Goal: Task Accomplishment & Management: Complete application form

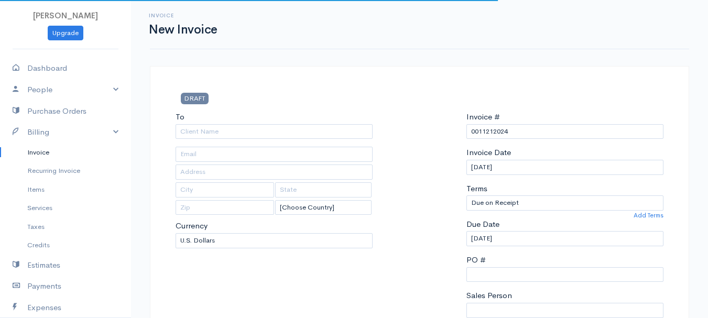
select select "[GEOGRAPHIC_DATA]"
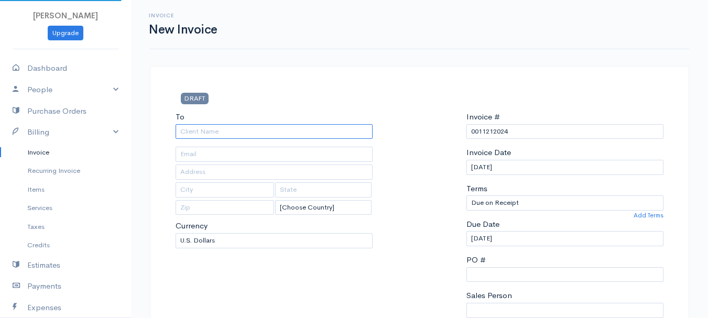
click at [202, 132] on input "To" at bounding box center [274, 131] width 197 height 15
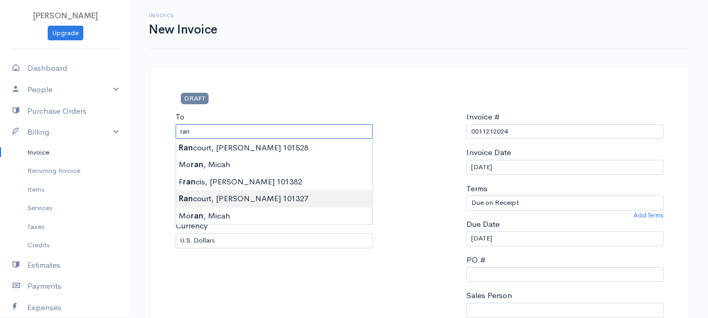
type input "[PERSON_NAME] 101327"
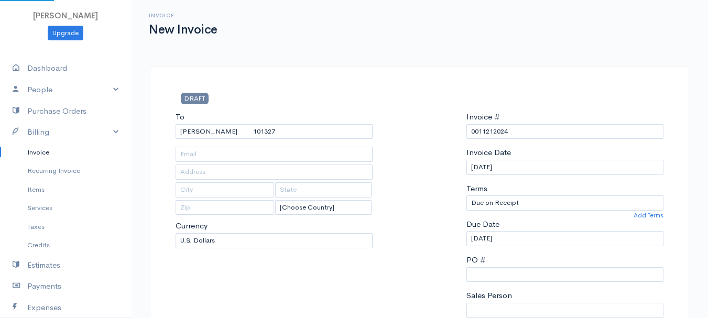
type input "[STREET_ADDRESS]"
type input "Hermon"
type input "[US_STATE]"
type input "04401"
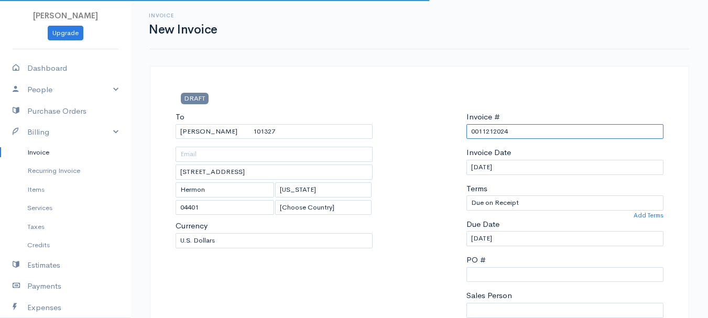
click at [496, 131] on input "0011212024" at bounding box center [565, 131] width 197 height 15
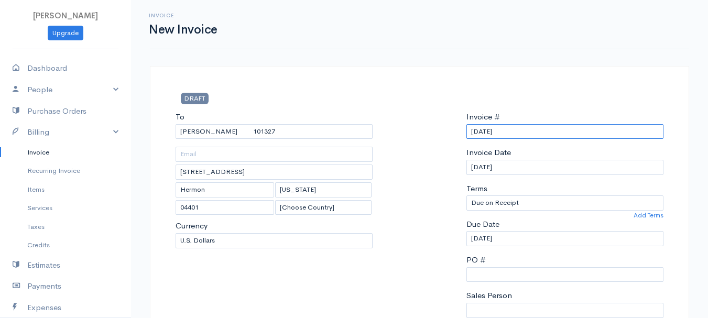
drag, startPoint x: 508, startPoint y: 133, endPoint x: 436, endPoint y: 136, distance: 71.4
click at [436, 136] on div "To [GEOGRAPHIC_DATA][PERSON_NAME] 101327 [STREET_ADDRESS][US_STATE] [Choose Cou…" at bounding box center [419, 236] width 499 height 251
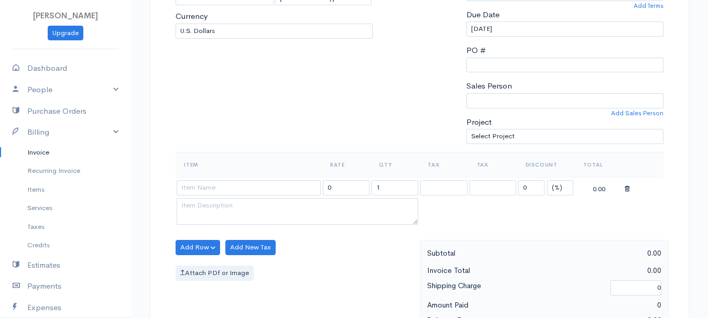
type input "[DATE]"
click at [563, 181] on select "(%) Flat" at bounding box center [560, 187] width 26 height 15
select select "2"
click at [547, 180] on select "(%) Flat" at bounding box center [560, 187] width 26 height 15
click at [394, 186] on input "1" at bounding box center [395, 187] width 47 height 15
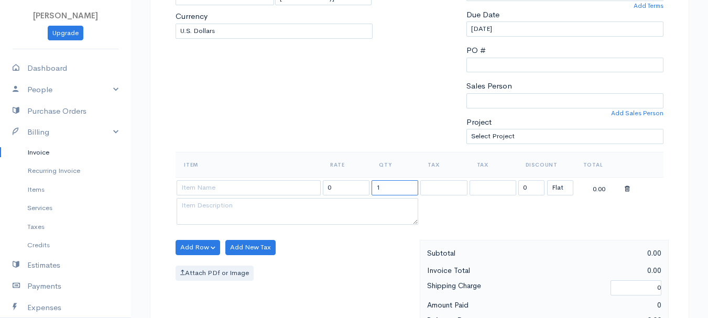
click at [394, 186] on input "1" at bounding box center [395, 187] width 47 height 15
type input "3"
click at [263, 183] on input at bounding box center [249, 187] width 144 height 15
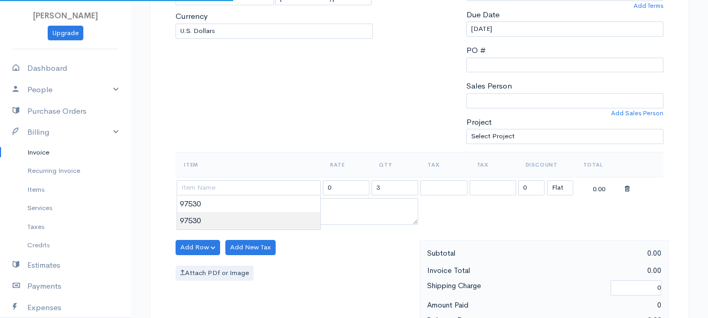
type input "97530"
type input "60.00"
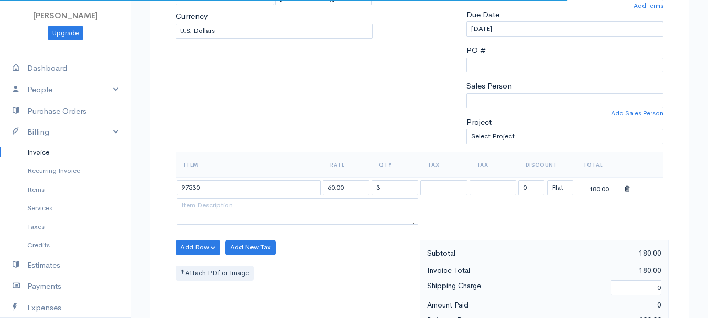
click at [262, 217] on body "[PERSON_NAME] Upgrade Dashboard People Clients Vendors Staff Users Purchase Ord…" at bounding box center [354, 243] width 708 height 907
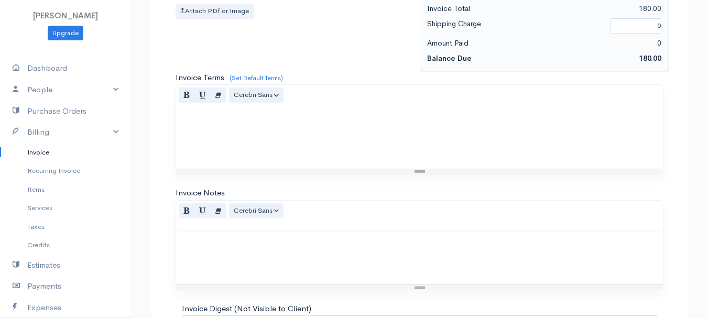
scroll to position [588, 0]
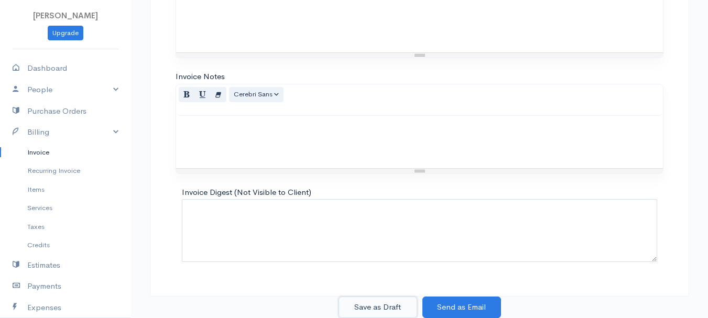
click at [399, 300] on button "Save as Draft" at bounding box center [378, 308] width 79 height 22
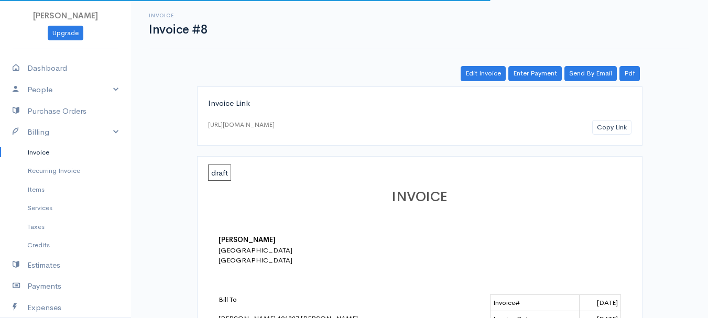
click at [29, 153] on link "Invoice" at bounding box center [65, 152] width 131 height 19
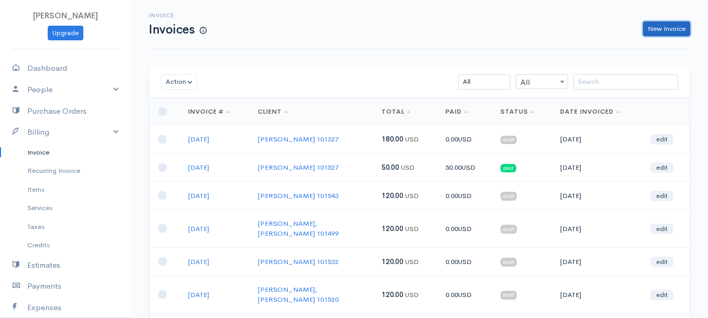
click at [667, 26] on link "New Invoice" at bounding box center [666, 29] width 47 height 15
select select "[GEOGRAPHIC_DATA]"
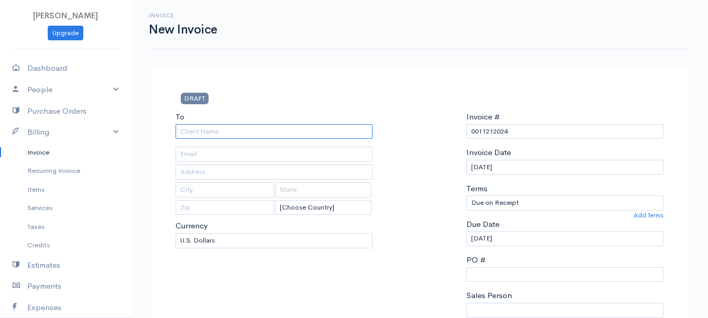
click at [192, 131] on input "To" at bounding box center [274, 131] width 197 height 15
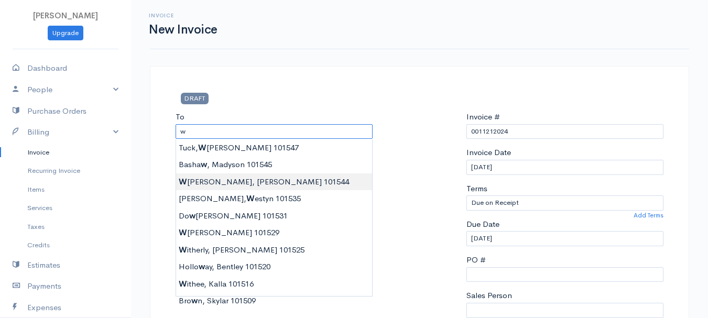
type input "[PERSON_NAME] 101544"
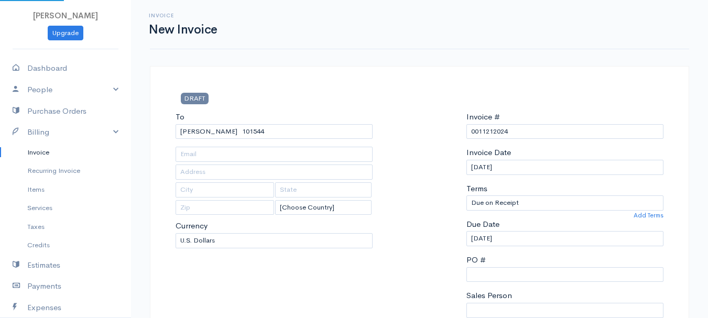
type input "[STREET_ADDRESS]"
type input "Greenbush"
type input "[US_STATE]"
type input "04418"
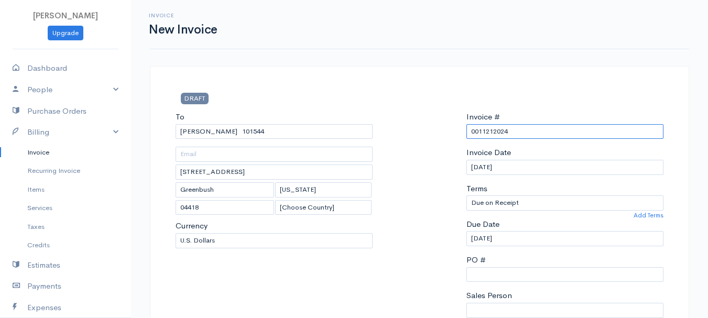
click at [500, 133] on input "0011212024" at bounding box center [565, 131] width 197 height 15
paste input "[DATE]"
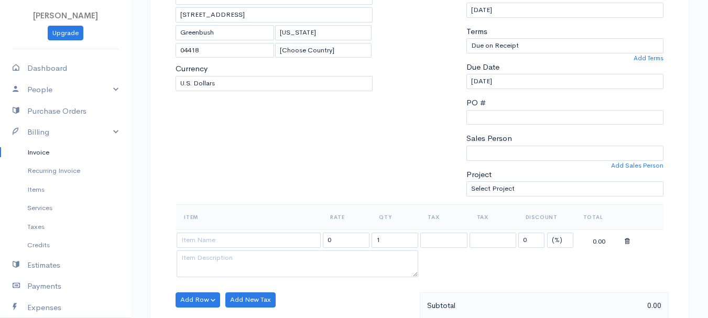
type input "[DATE]"
drag, startPoint x: 559, startPoint y: 240, endPoint x: 557, endPoint y: 246, distance: 6.5
click at [559, 240] on select "(%) Flat" at bounding box center [560, 240] width 26 height 15
select select "2"
click at [547, 233] on select "(%) Flat" at bounding box center [560, 240] width 26 height 15
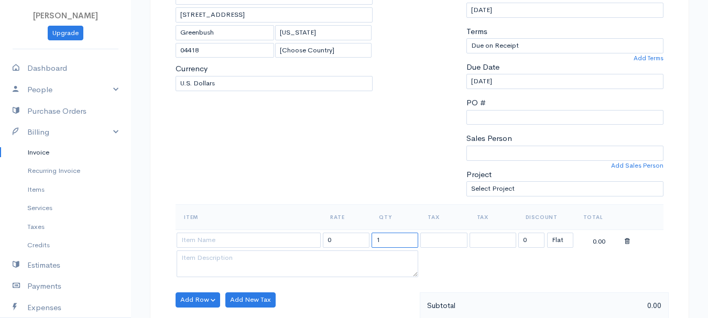
click at [398, 239] on input "1" at bounding box center [395, 240] width 47 height 15
type input "2"
click at [277, 235] on input at bounding box center [249, 240] width 144 height 15
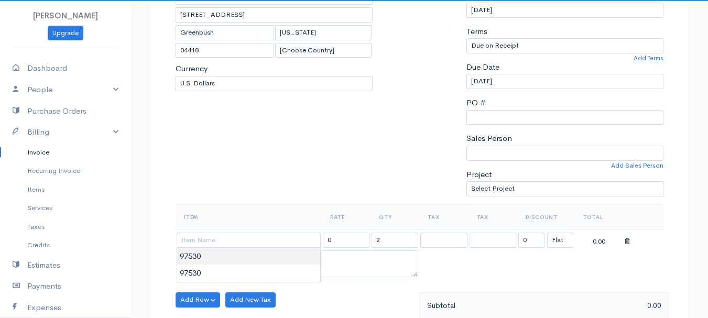
type input "97530"
type input "60.00"
click at [276, 258] on body "[PERSON_NAME] Upgrade Dashboard People Clients Vendors Staff Users Purchase Ord…" at bounding box center [354, 296] width 708 height 907
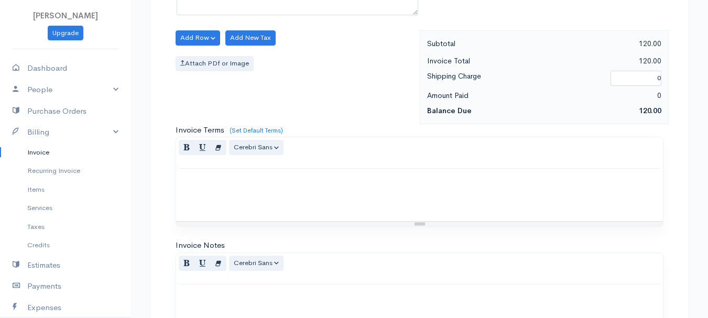
scroll to position [588, 0]
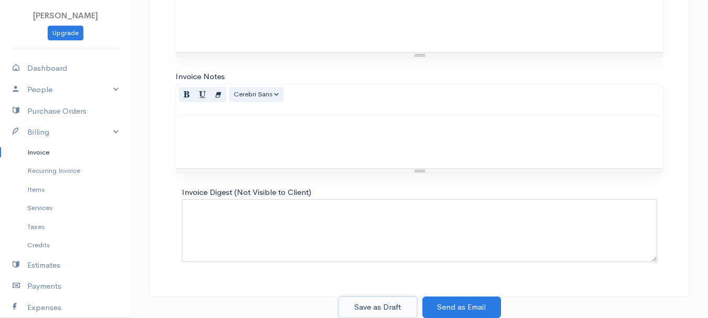
click at [385, 309] on button "Save as Draft" at bounding box center [378, 308] width 79 height 22
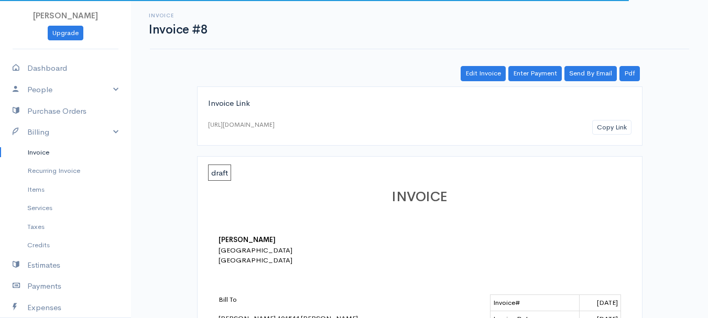
click at [37, 152] on link "Invoice" at bounding box center [65, 152] width 131 height 19
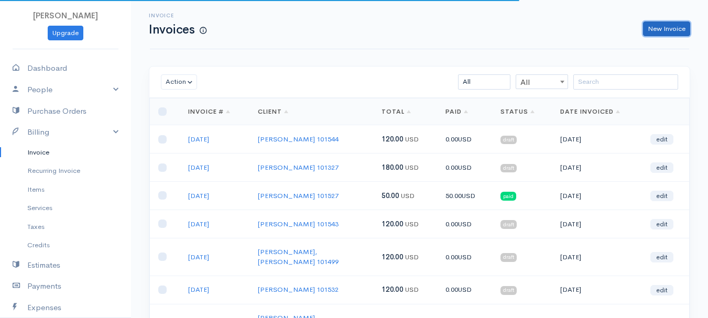
click at [676, 30] on link "New Invoice" at bounding box center [666, 29] width 47 height 15
select select "[GEOGRAPHIC_DATA]"
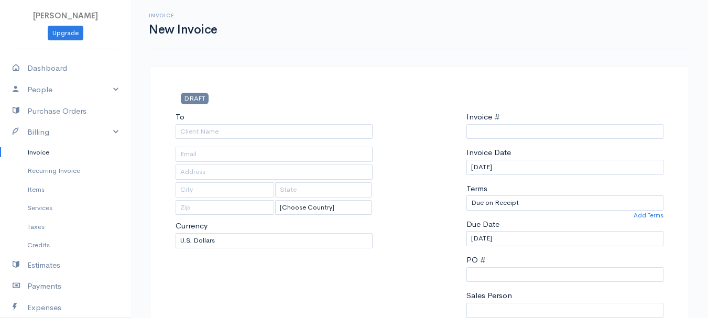
type input "0011212024"
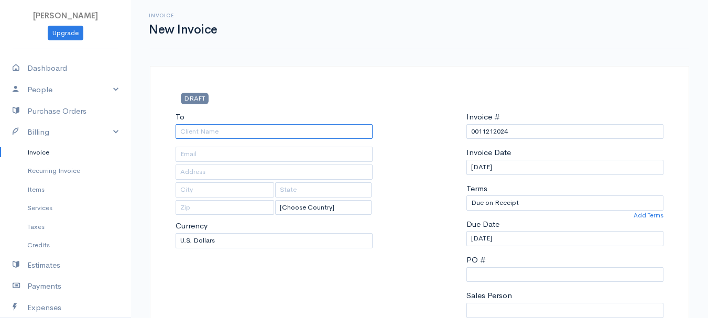
click at [209, 132] on input "To" at bounding box center [274, 131] width 197 height 15
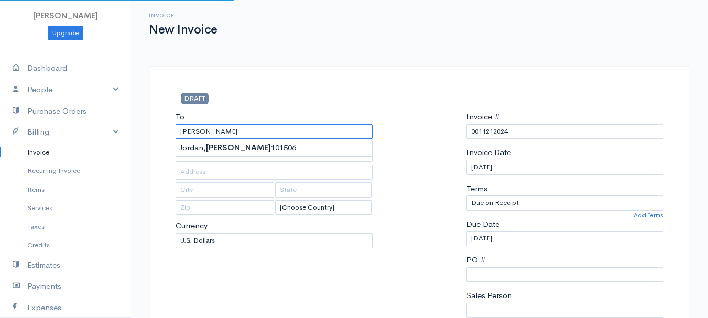
type input "[PERSON_NAME] 101506"
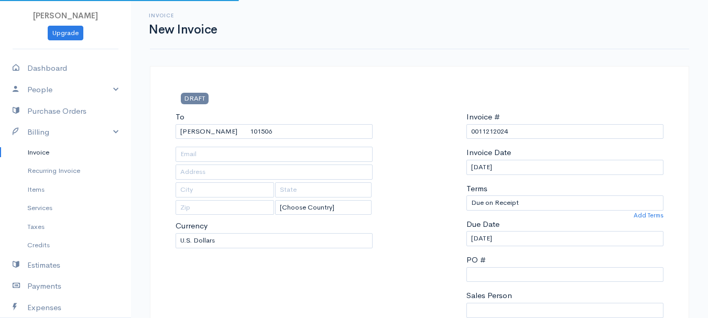
type input "[STREET_ADDRESS]"
type input "[GEOGRAPHIC_DATA]"
type input "[US_STATE]"
type input "04401"
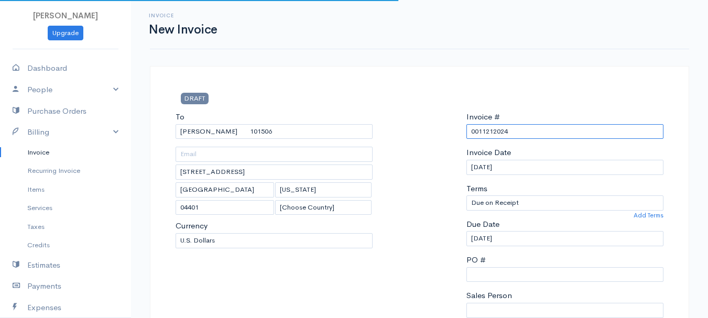
click at [493, 134] on input "0011212024" at bounding box center [565, 131] width 197 height 15
paste input "[DATE]"
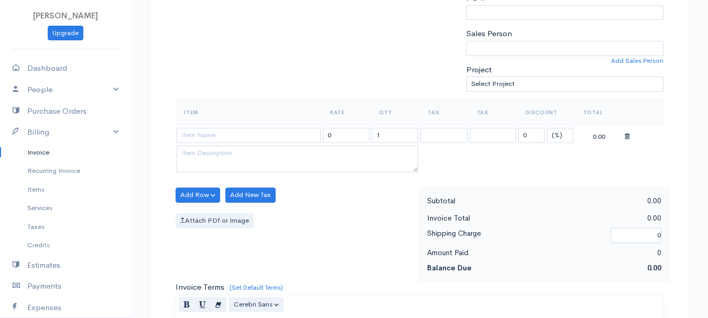
type input "[DATE]"
click at [559, 138] on select "(%) Flat" at bounding box center [560, 135] width 26 height 15
select select "2"
click at [547, 128] on select "(%) Flat" at bounding box center [560, 135] width 26 height 15
click at [528, 137] on input "0" at bounding box center [532, 135] width 26 height 15
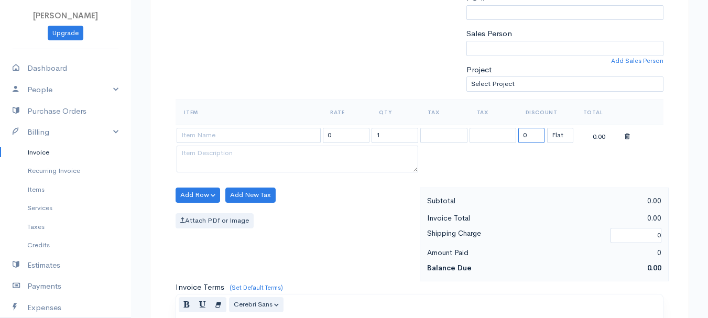
click at [528, 137] on input "0" at bounding box center [532, 135] width 26 height 15
type input "120"
click at [259, 132] on input at bounding box center [249, 135] width 144 height 15
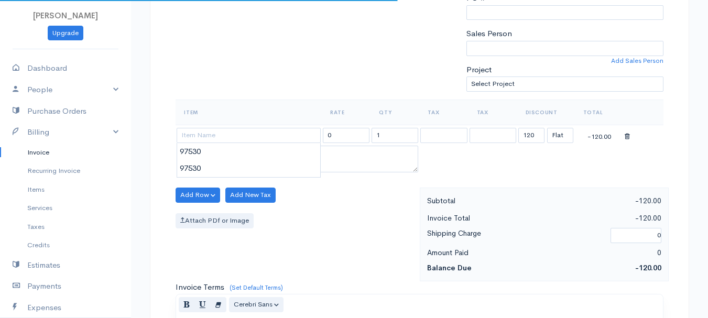
type input "97530"
type input "60.00"
click at [259, 157] on body "[PERSON_NAME] Upgrade Dashboard People Clients Vendors Staff Users Purchase Ord…" at bounding box center [354, 191] width 708 height 907
click at [401, 126] on td "1" at bounding box center [395, 135] width 49 height 20
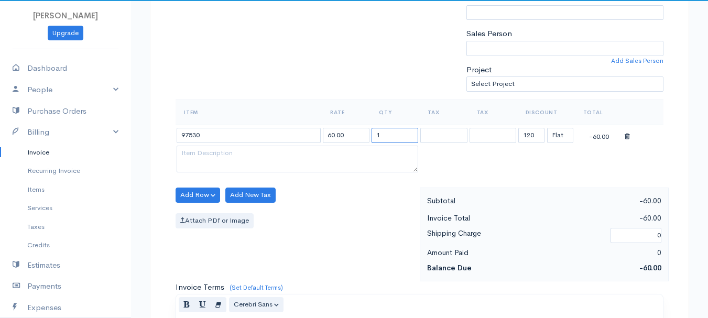
click at [400, 134] on input "1" at bounding box center [395, 135] width 47 height 15
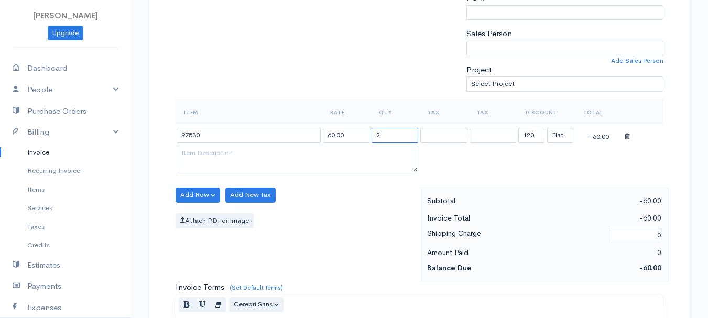
click at [400, 134] on input "2" at bounding box center [395, 135] width 47 height 15
type input "2"
click at [363, 208] on div "Add Row Add Item Row Add Time Row Add New Tax Attach PDf or Image" at bounding box center [295, 235] width 250 height 94
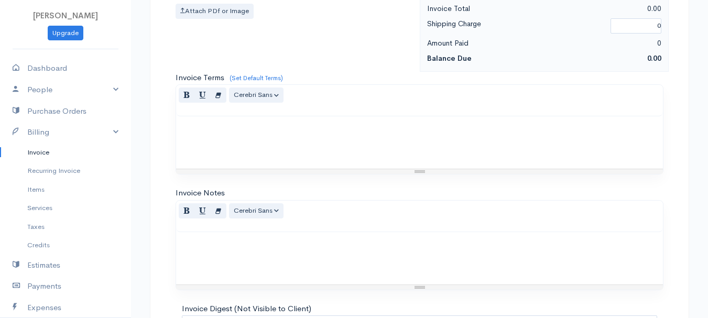
scroll to position [588, 0]
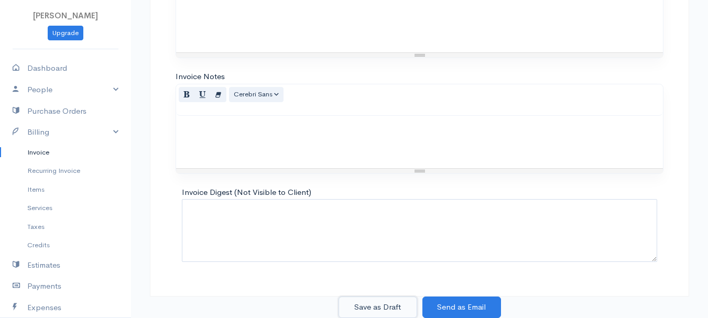
click at [385, 306] on button "Save as Draft" at bounding box center [378, 308] width 79 height 22
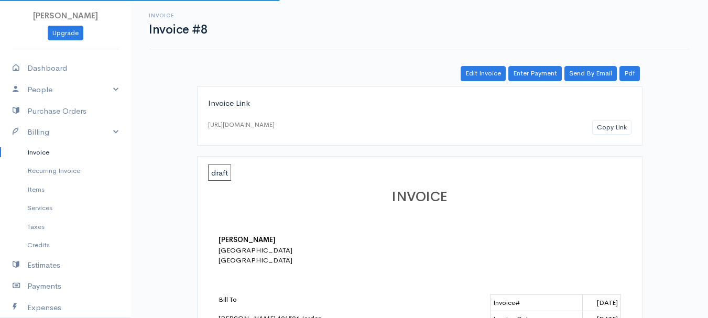
click at [31, 154] on link "Invoice" at bounding box center [65, 152] width 131 height 19
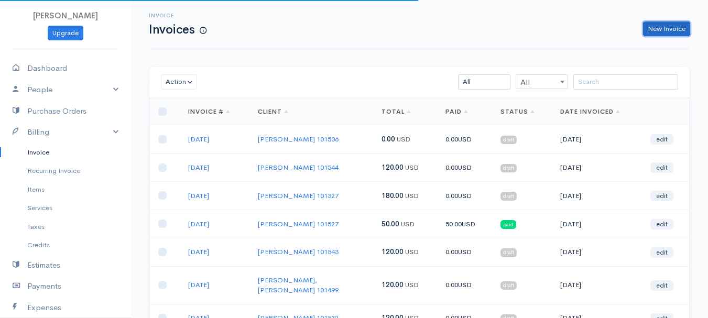
click at [666, 31] on link "New Invoice" at bounding box center [666, 29] width 47 height 15
select select "[GEOGRAPHIC_DATA]"
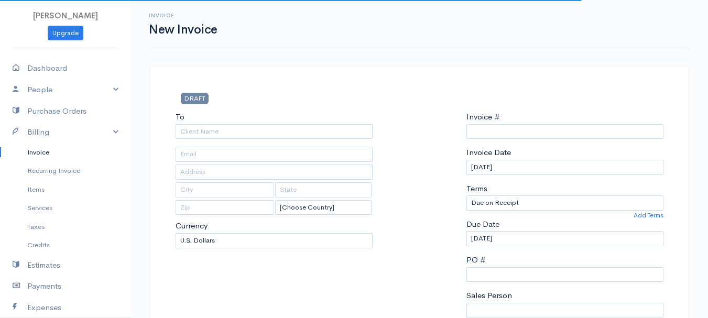
type input "0011212024"
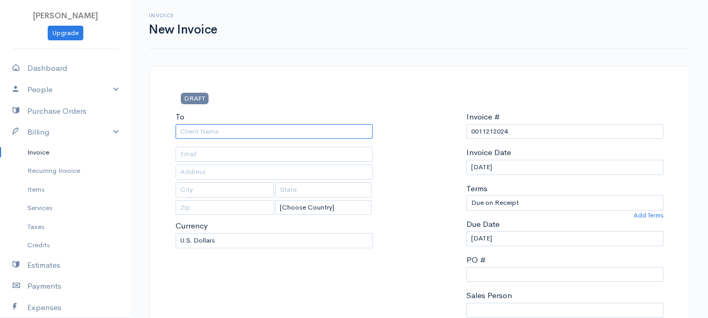
click at [188, 137] on input "To" at bounding box center [274, 131] width 197 height 15
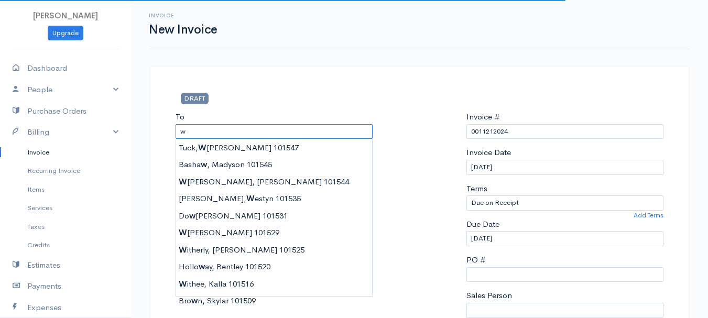
click at [188, 134] on input "w" at bounding box center [274, 131] width 197 height 15
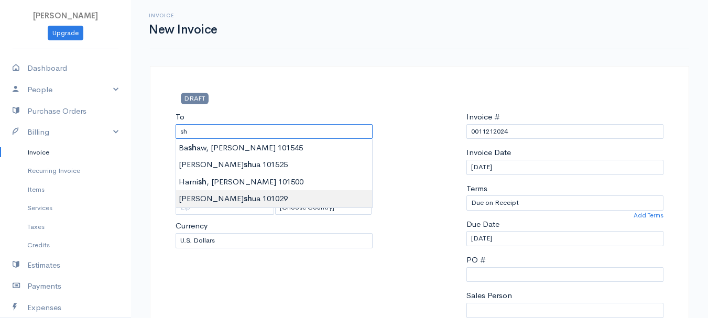
type input "[PERSON_NAME] 101029"
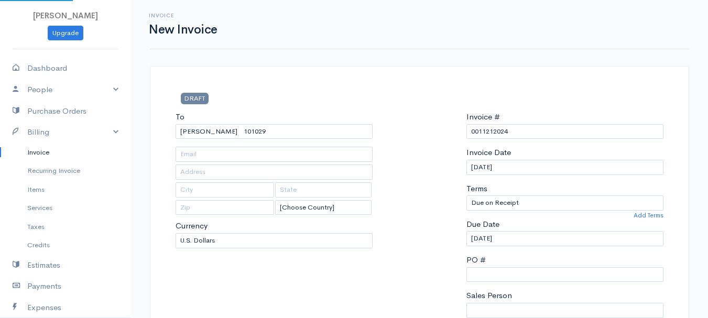
type input "38 Mt. [GEOGRAPHIC_DATA]"
type input "[GEOGRAPHIC_DATA]"
type input "[US_STATE]"
type input "04401"
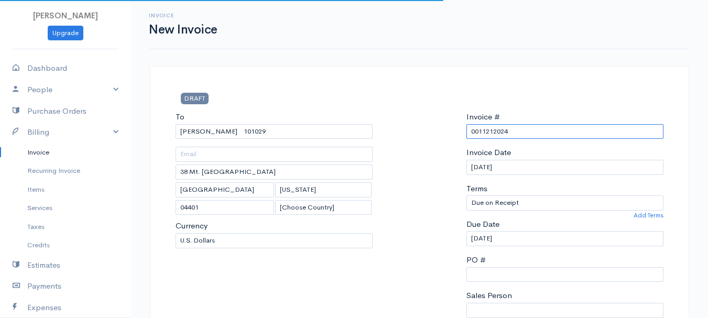
click at [495, 128] on input "0011212024" at bounding box center [565, 131] width 197 height 15
paste input "[DATE]"
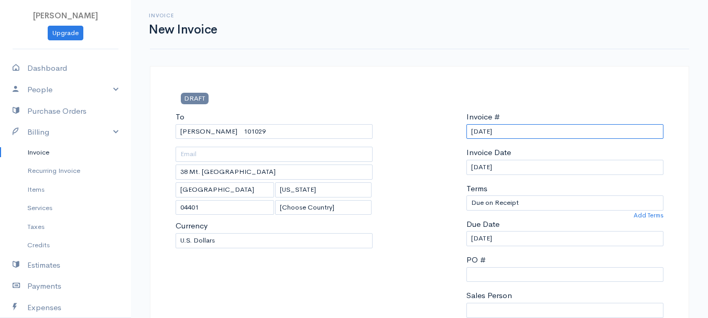
scroll to position [210, 0]
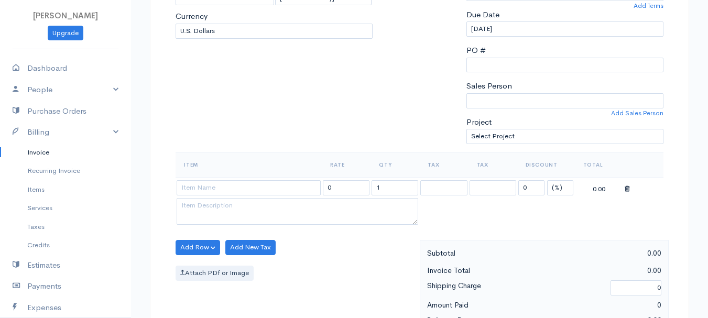
type input "[DATE]"
click at [575, 185] on td "0.00" at bounding box center [599, 187] width 49 height 20
click at [567, 187] on select "(%) Flat" at bounding box center [560, 187] width 26 height 15
select select "2"
click at [547, 180] on select "(%) Flat" at bounding box center [560, 187] width 26 height 15
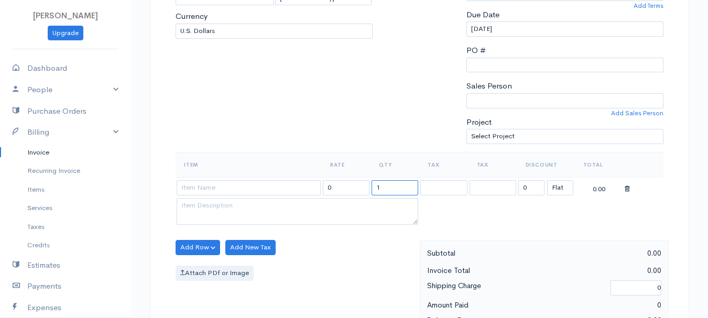
click at [390, 195] on input "1" at bounding box center [395, 187] width 47 height 15
type input "2"
click at [286, 195] on input at bounding box center [249, 187] width 144 height 15
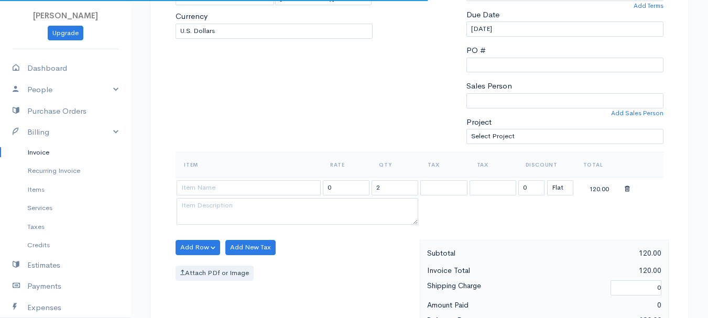
type input "97530"
type input "60.00"
click at [286, 208] on body "[PERSON_NAME] Upgrade Dashboard People Clients Vendors Staff Users Purchase Ord…" at bounding box center [354, 243] width 708 height 907
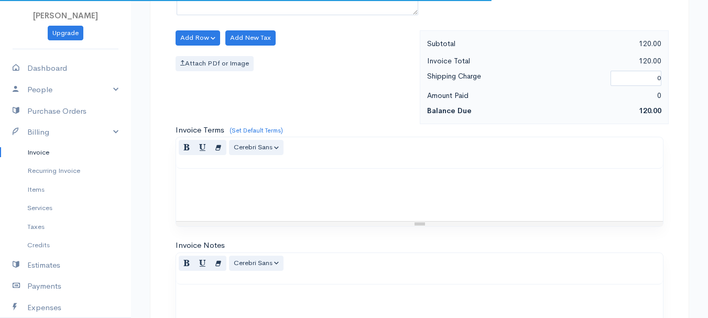
scroll to position [588, 0]
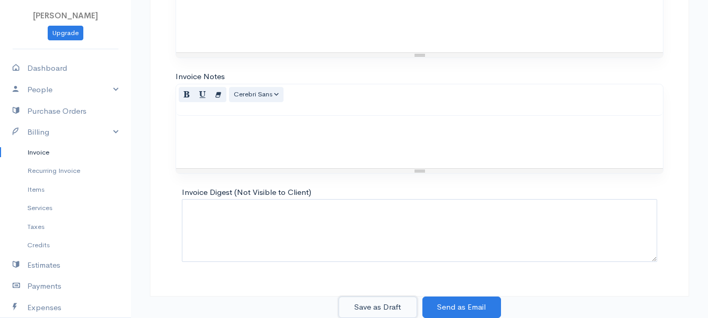
click at [374, 313] on button "Save as Draft" at bounding box center [378, 308] width 79 height 22
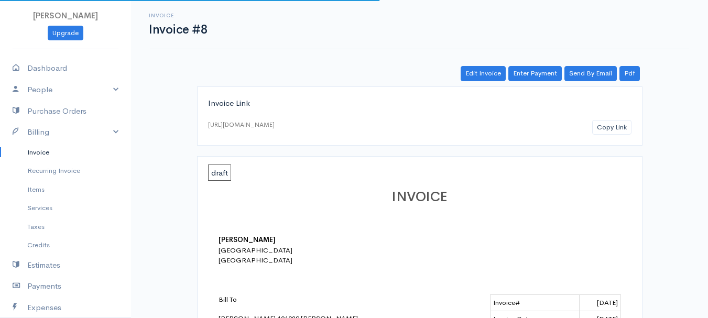
click at [34, 156] on link "Invoice" at bounding box center [65, 152] width 131 height 19
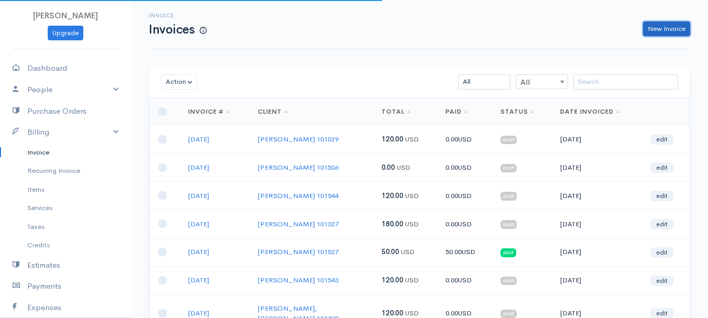
click at [648, 27] on link "New Invoice" at bounding box center [666, 29] width 47 height 15
select select "[GEOGRAPHIC_DATA]"
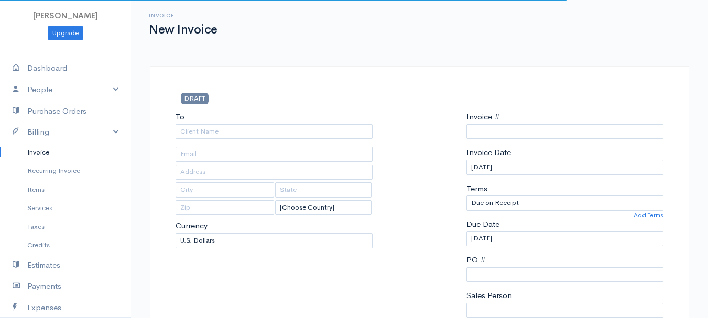
type input "0011212024"
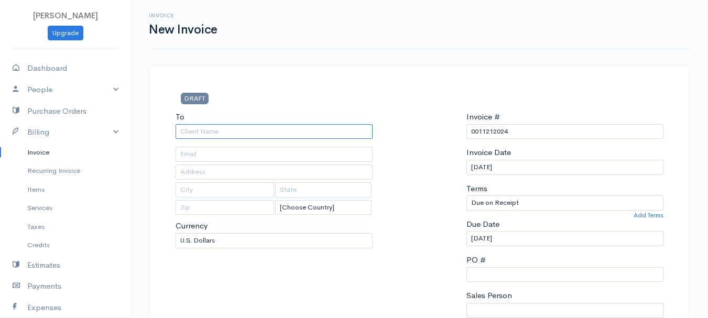
click at [202, 129] on input "To" at bounding box center [274, 131] width 197 height 15
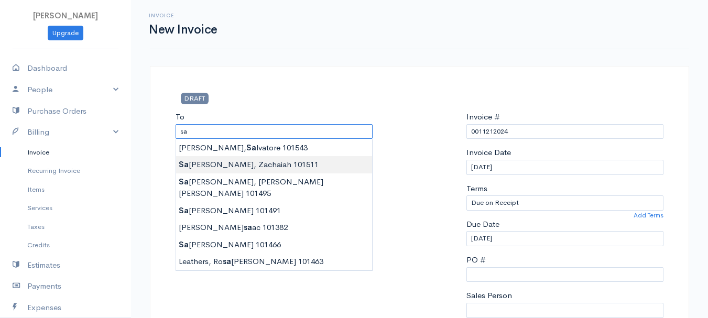
type input "[GEOGRAPHIC_DATA], Zachaiah 101511"
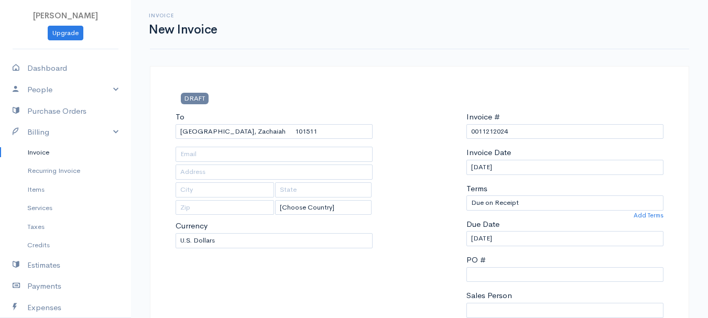
type input "22 [GEOGRAPHIC_DATA]"
type input "[PERSON_NAME]"
type input "[US_STATE]"
type input "04401"
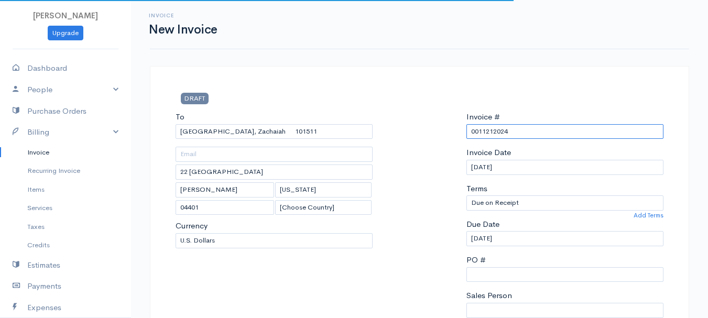
click at [491, 129] on input "0011212024" at bounding box center [565, 131] width 197 height 15
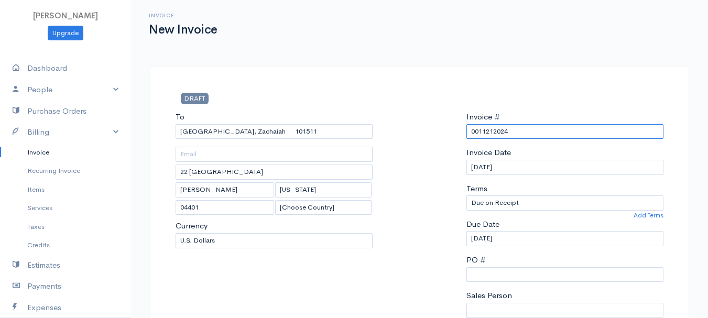
paste input "[DATE]"
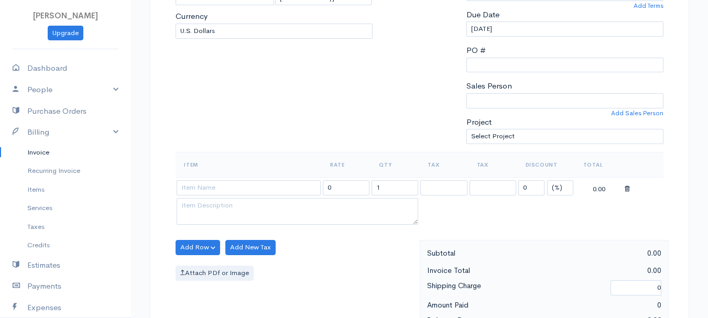
type input "[DATE]"
click at [560, 190] on select "(%) Flat" at bounding box center [560, 187] width 26 height 15
select select "2"
click at [547, 180] on select "(%) Flat" at bounding box center [560, 187] width 26 height 15
click at [401, 186] on input "1" at bounding box center [395, 187] width 47 height 15
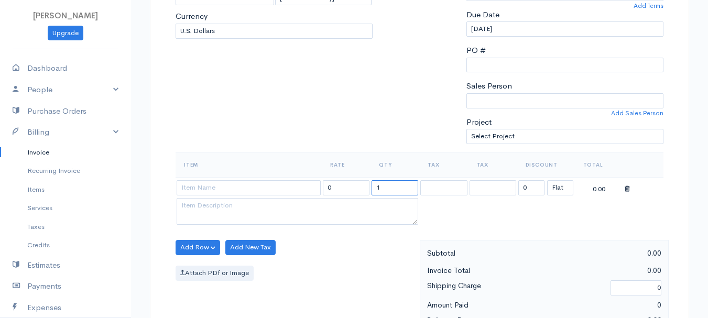
click at [401, 186] on input "1" at bounding box center [395, 187] width 47 height 15
type input "2"
click at [251, 182] on input at bounding box center [249, 187] width 144 height 15
type input "97530"
type input "60.00"
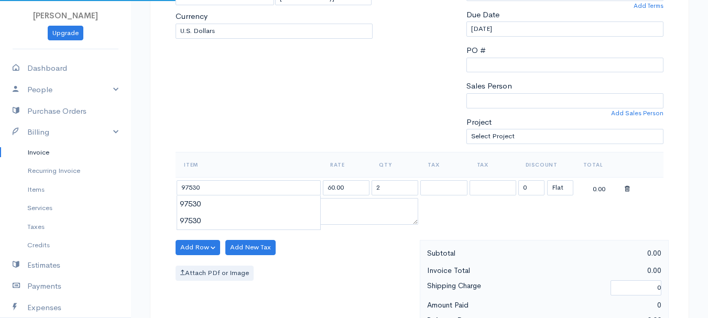
click at [256, 206] on body "[PERSON_NAME] Upgrade Dashboard People Clients Vendors Staff Users Purchase Ord…" at bounding box center [354, 243] width 708 height 907
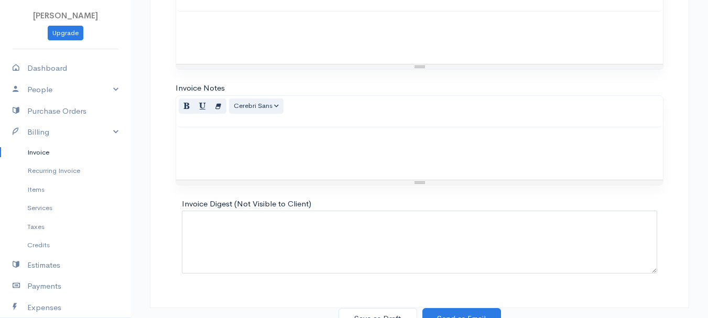
scroll to position [588, 0]
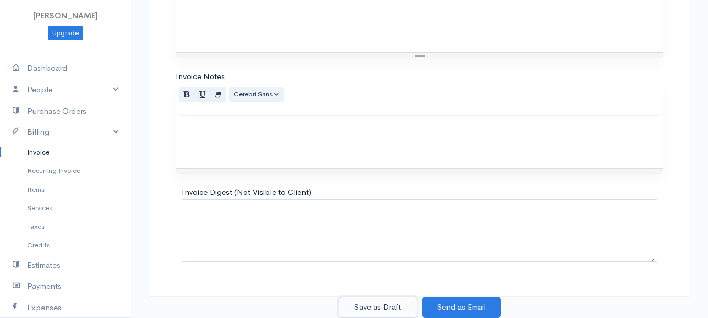
click at [388, 303] on button "Save as Draft" at bounding box center [378, 308] width 79 height 22
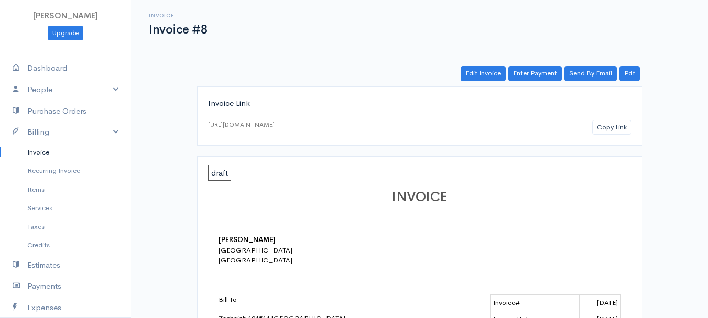
click at [41, 152] on link "Invoice" at bounding box center [65, 152] width 131 height 19
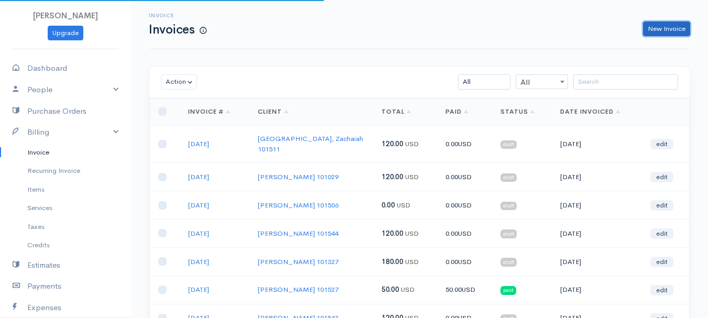
click at [690, 30] on link "New Invoice" at bounding box center [666, 29] width 47 height 15
select select "[GEOGRAPHIC_DATA]"
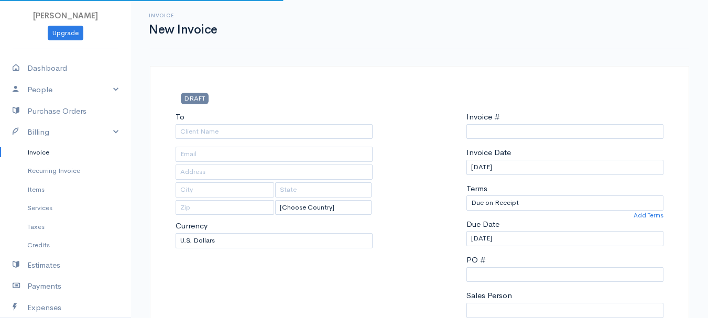
type input "0011212024"
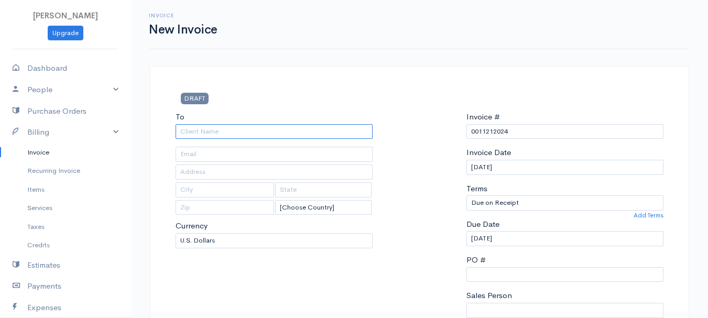
click at [199, 132] on input "To" at bounding box center [274, 131] width 197 height 15
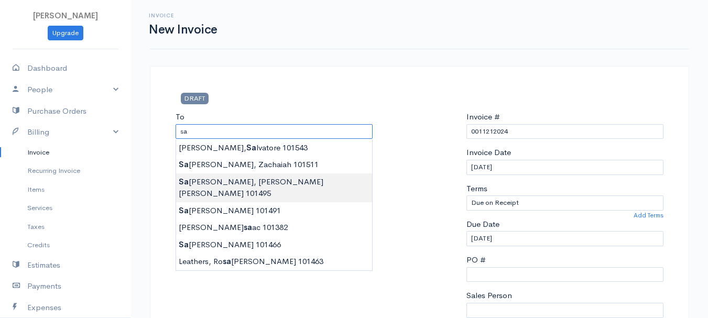
type input "[PERSON_NAME] [PERSON_NAME] 101495"
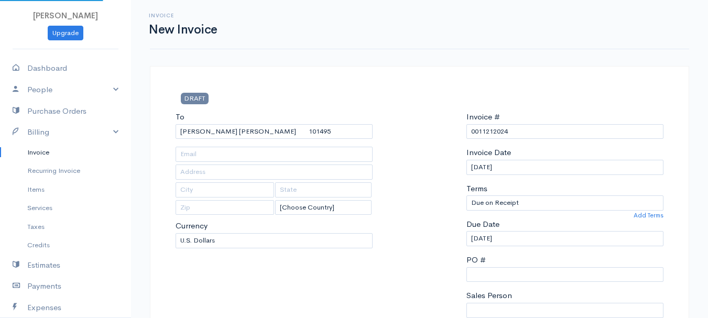
type input "22 [GEOGRAPHIC_DATA]"
type input "[PERSON_NAME]"
type input "[US_STATE]"
type input "04401"
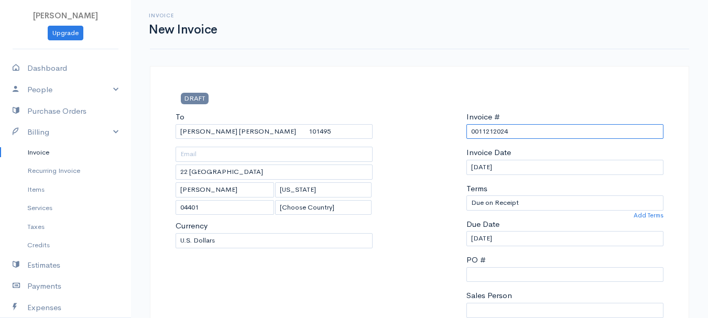
click at [477, 132] on input "0011212024" at bounding box center [565, 131] width 197 height 15
paste input "[DATE]"
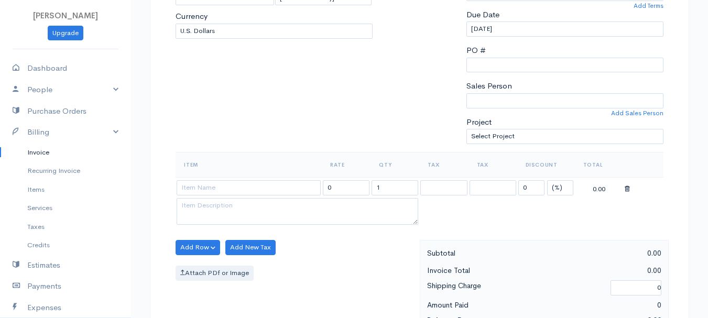
type input "[DATE]"
click at [559, 189] on select "(%) Flat" at bounding box center [560, 187] width 26 height 15
select select "2"
click at [547, 180] on select "(%) Flat" at bounding box center [560, 187] width 26 height 15
click at [397, 183] on input "1" at bounding box center [395, 187] width 47 height 15
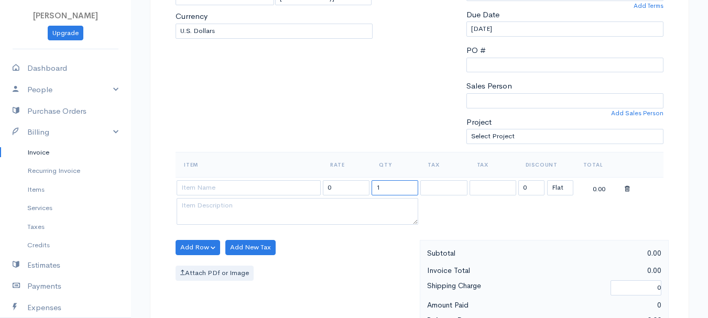
click at [397, 183] on input "1" at bounding box center [395, 187] width 47 height 15
type input "2"
click at [262, 196] on td at bounding box center [249, 187] width 146 height 20
click at [260, 190] on input at bounding box center [249, 187] width 144 height 15
type input "97530"
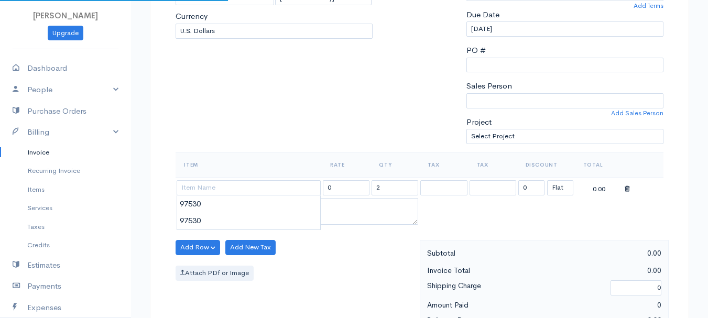
type input "60.00"
click at [257, 206] on body "[PERSON_NAME] Upgrade Dashboard People Clients Vendors Staff Users Purchase Ord…" at bounding box center [354, 243] width 708 height 907
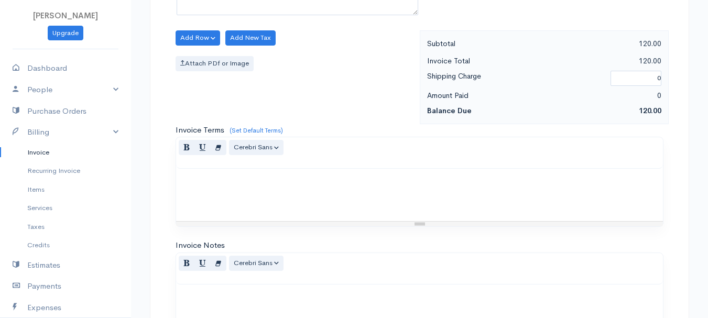
scroll to position [588, 0]
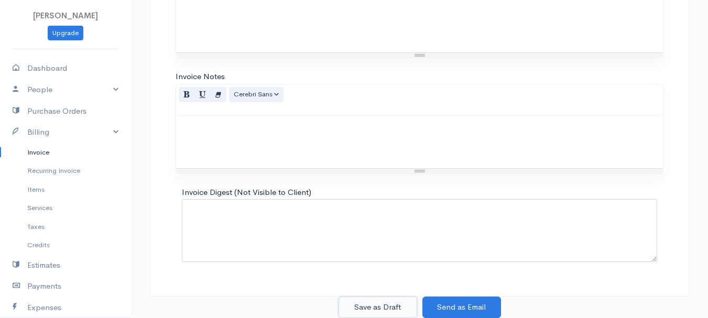
click at [373, 305] on button "Save as Draft" at bounding box center [378, 308] width 79 height 22
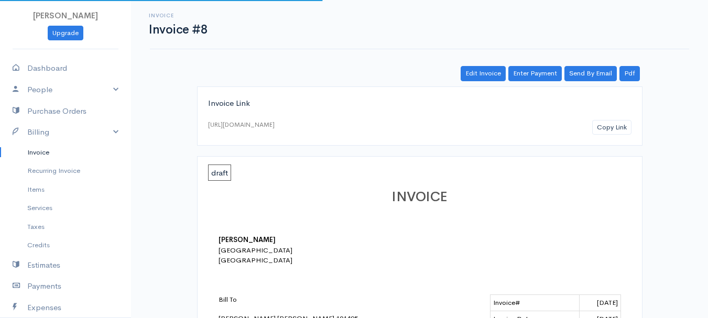
click at [33, 153] on link "Invoice" at bounding box center [65, 152] width 131 height 19
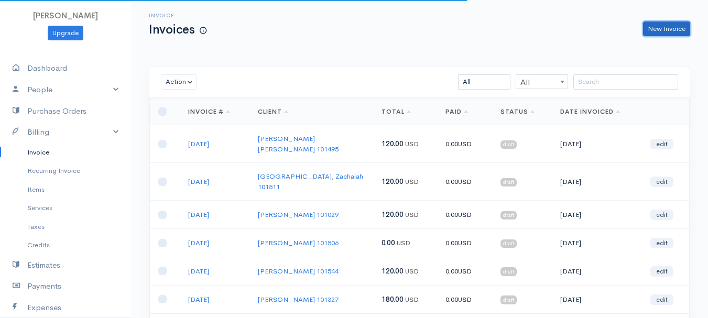
click at [663, 27] on link "New Invoice" at bounding box center [666, 29] width 47 height 15
select select "[GEOGRAPHIC_DATA]"
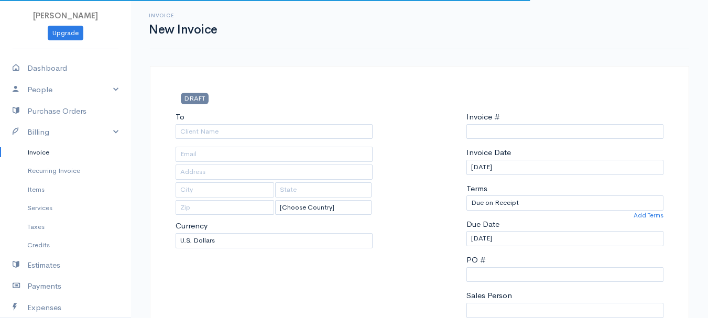
type input "0011212024"
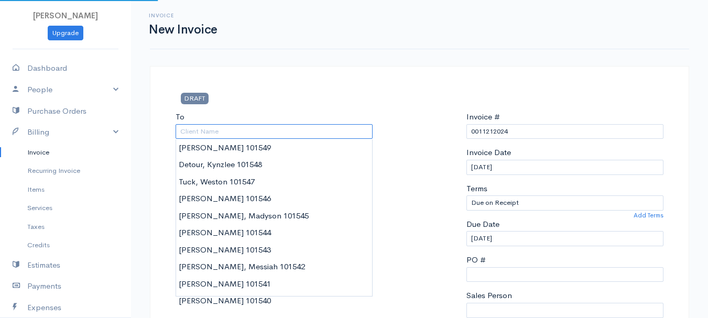
click at [199, 131] on input "To" at bounding box center [274, 131] width 197 height 15
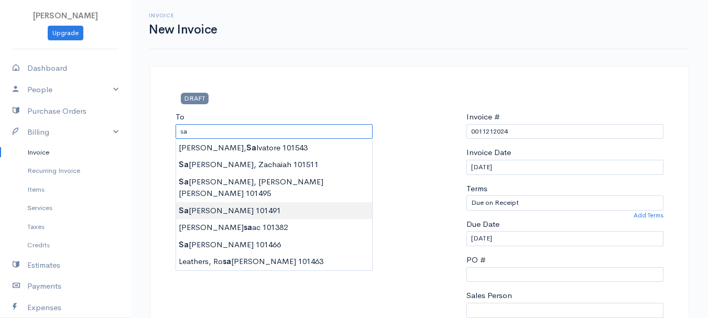
type input "[GEOGRAPHIC_DATA][PERSON_NAME] 101491"
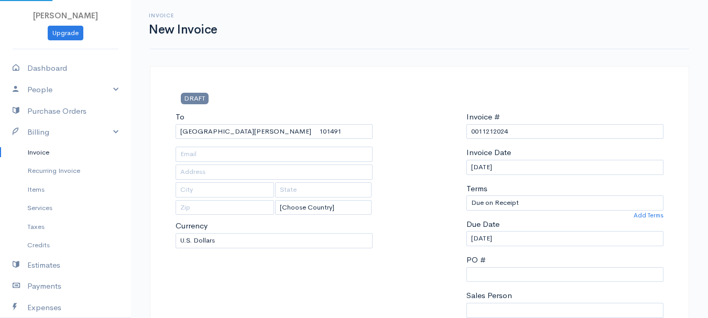
type input "22 [GEOGRAPHIC_DATA]"
type input "[PERSON_NAME]"
type input "[US_STATE]"
type input "04401"
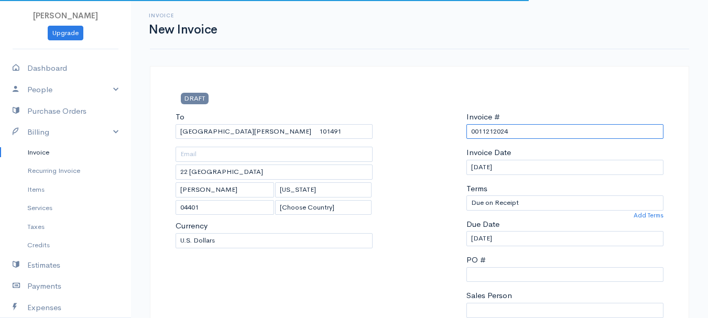
click at [480, 132] on input "0011212024" at bounding box center [565, 131] width 197 height 15
click at [479, 132] on input "0011212024" at bounding box center [565, 131] width 197 height 15
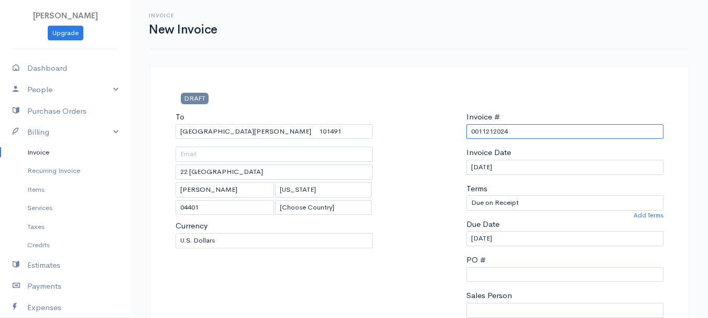
paste input "[DATE]"
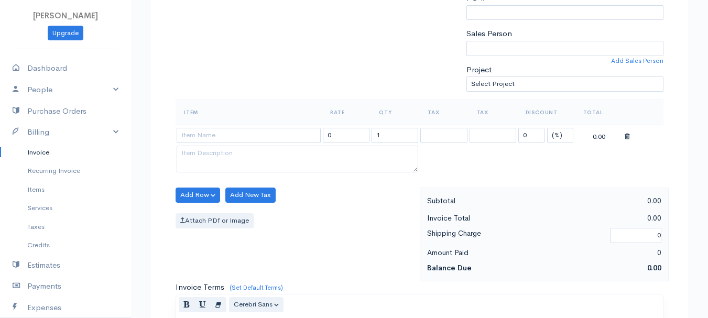
type input "[DATE]"
click at [553, 133] on select "(%) Flat" at bounding box center [560, 135] width 26 height 15
select select "2"
click at [547, 128] on select "(%) Flat" at bounding box center [560, 135] width 26 height 15
click at [395, 135] on input "1" at bounding box center [395, 135] width 47 height 15
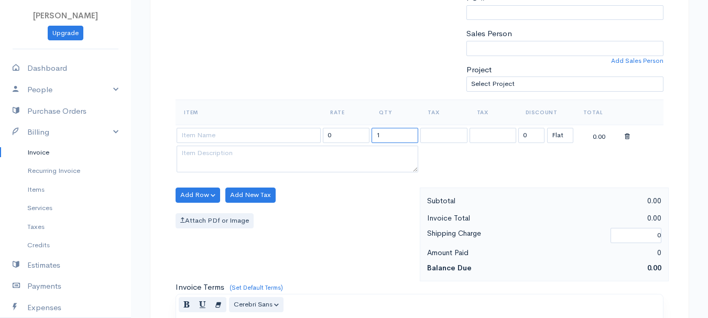
click at [395, 135] on input "1" at bounding box center [395, 135] width 47 height 15
type input "2"
click at [224, 134] on input at bounding box center [249, 135] width 144 height 15
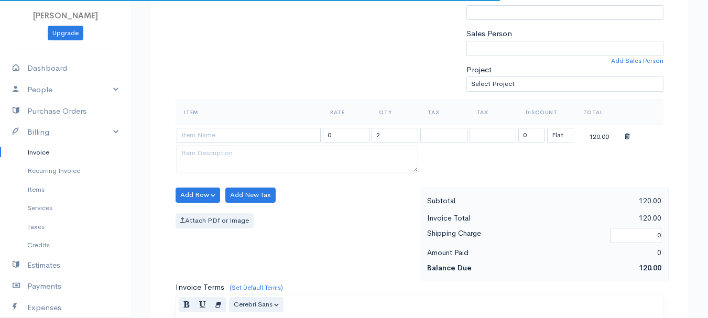
type input "97530"
type input "60.00"
click at [221, 146] on body "[PERSON_NAME] Upgrade Dashboard People Clients Vendors Staff Users Purchase Ord…" at bounding box center [354, 191] width 708 height 907
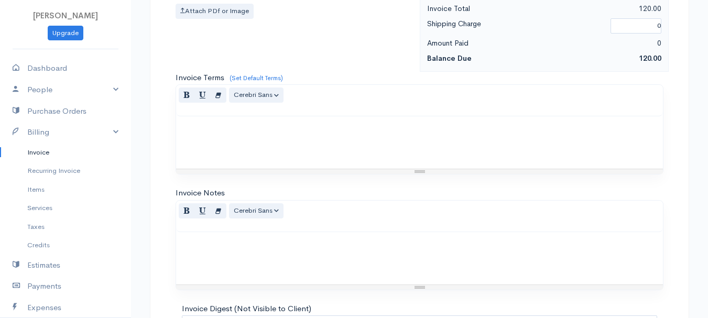
scroll to position [588, 0]
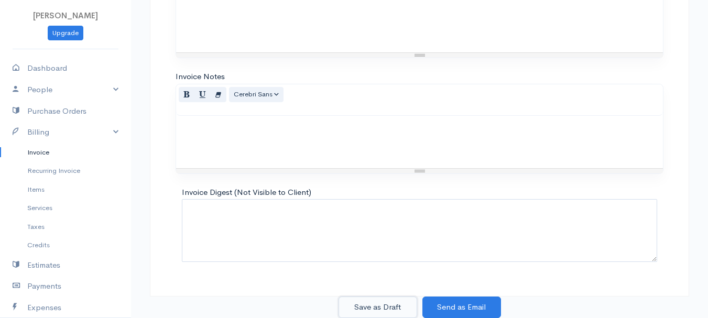
click at [378, 302] on button "Save as Draft" at bounding box center [378, 308] width 79 height 22
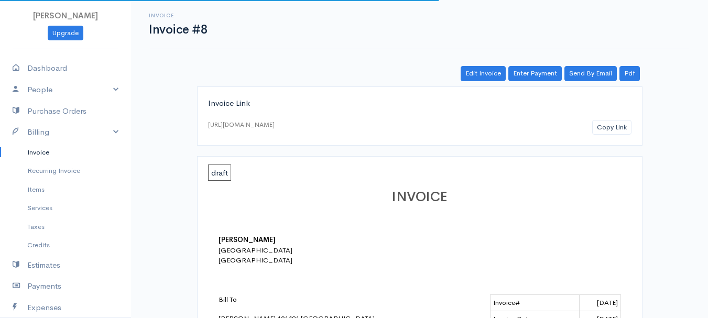
click at [47, 152] on link "Invoice" at bounding box center [65, 152] width 131 height 19
